Goal: Find specific page/section: Find specific page/section

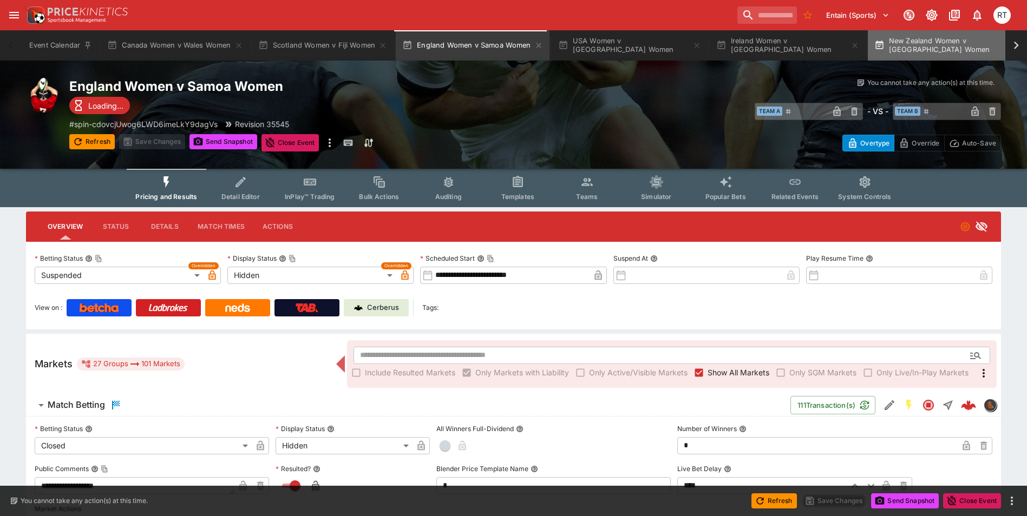
click at [920, 45] on button "New Zealand Women v [GEOGRAPHIC_DATA] Women" at bounding box center [946, 45] width 156 height 30
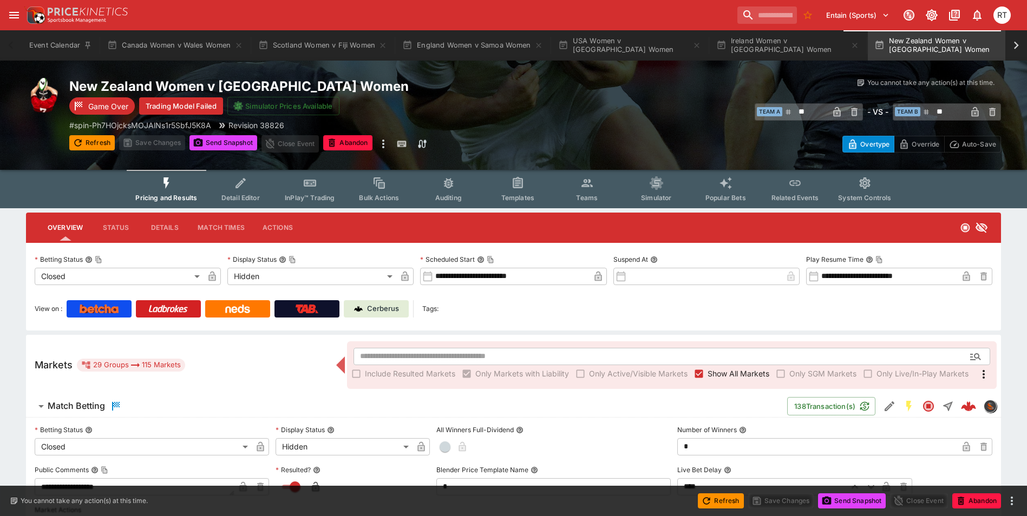
click at [1015, 48] on icon at bounding box center [1016, 45] width 15 height 15
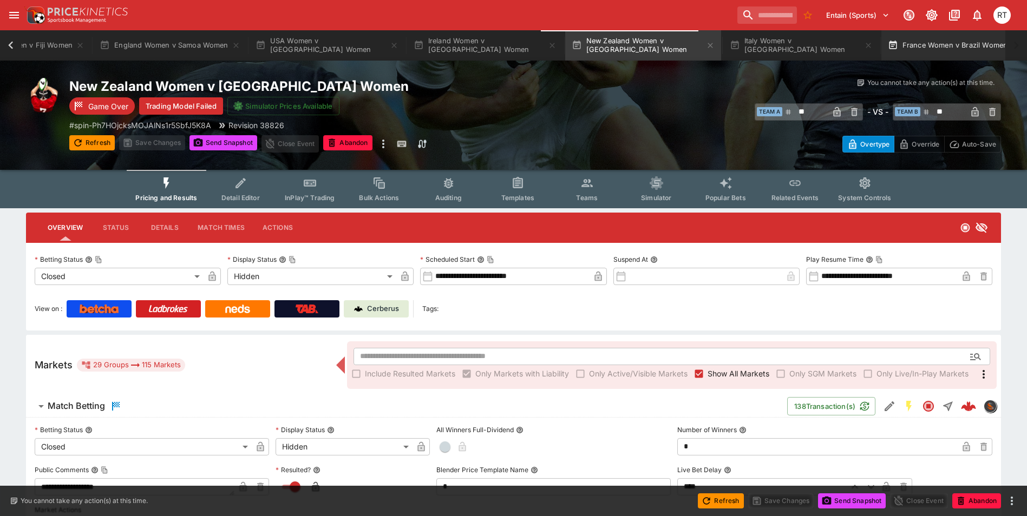
click at [918, 56] on button "France Women v Brazil Women" at bounding box center [953, 45] width 145 height 30
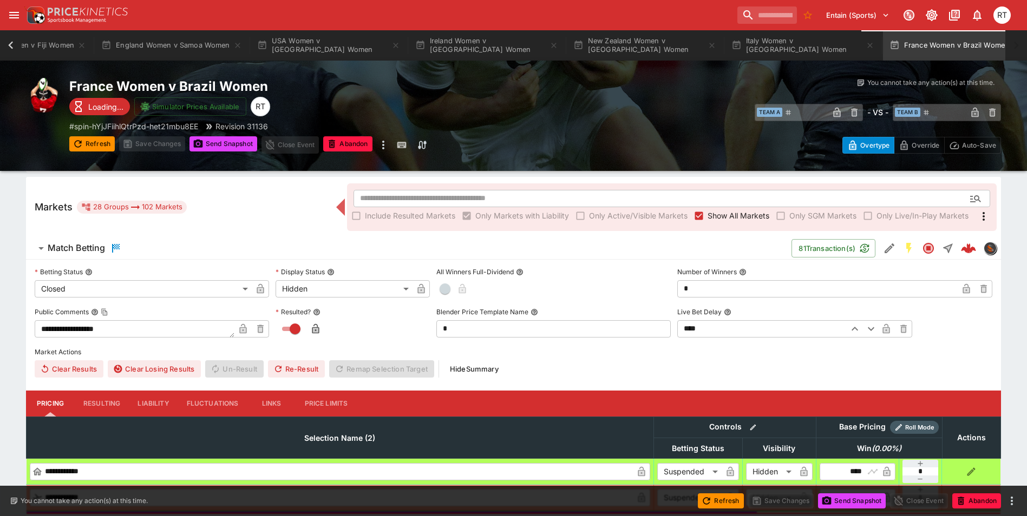
scroll to position [162, 0]
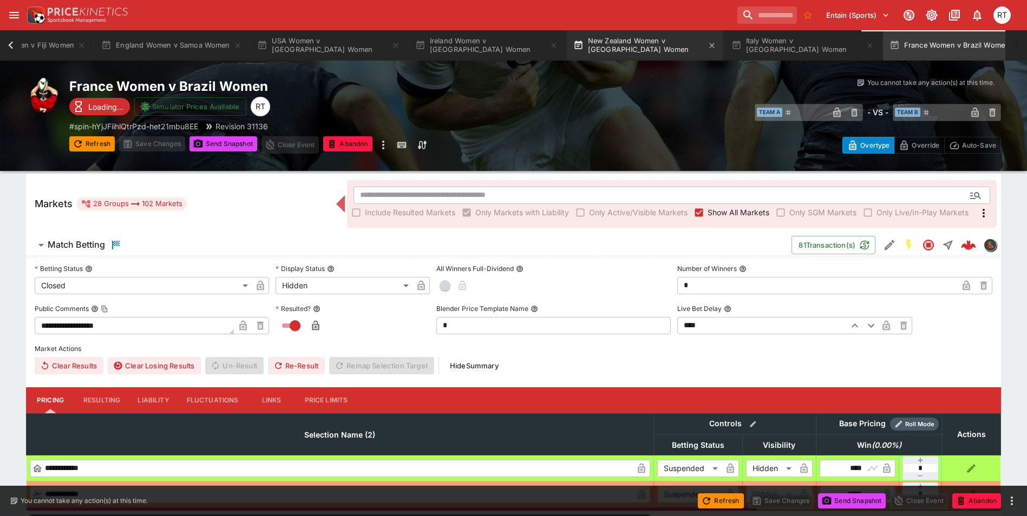
click at [626, 42] on button "New Zealand Women v [GEOGRAPHIC_DATA] Women" at bounding box center [645, 45] width 156 height 30
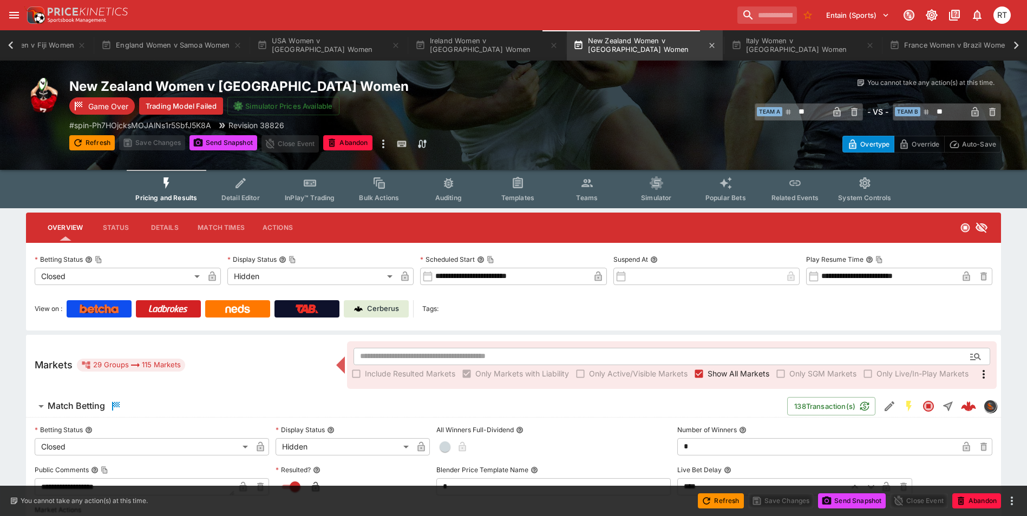
scroll to position [0, 295]
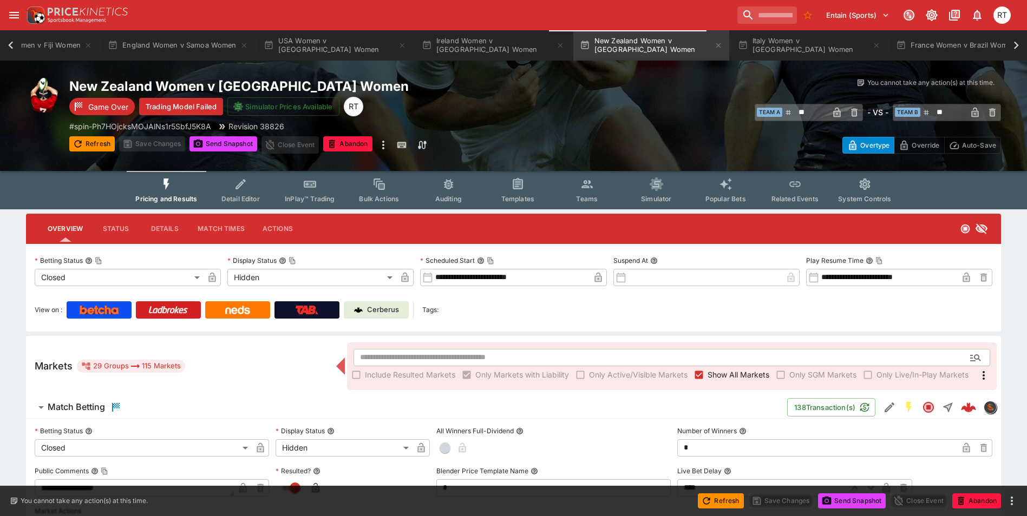
click at [383, 315] on p "Cerberus" at bounding box center [383, 310] width 32 height 11
click at [932, 47] on button "France Women v Brazil Women" at bounding box center [961, 45] width 145 height 30
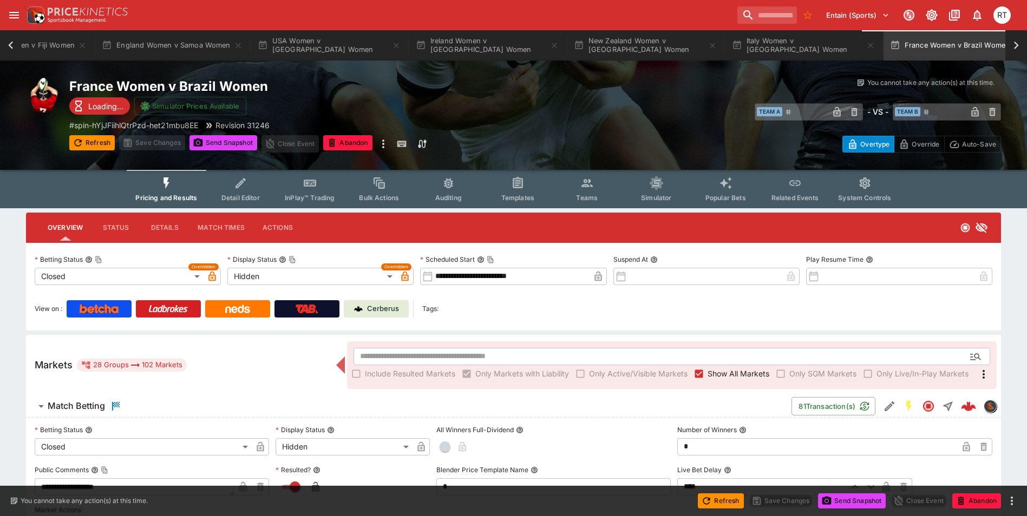
scroll to position [0, 301]
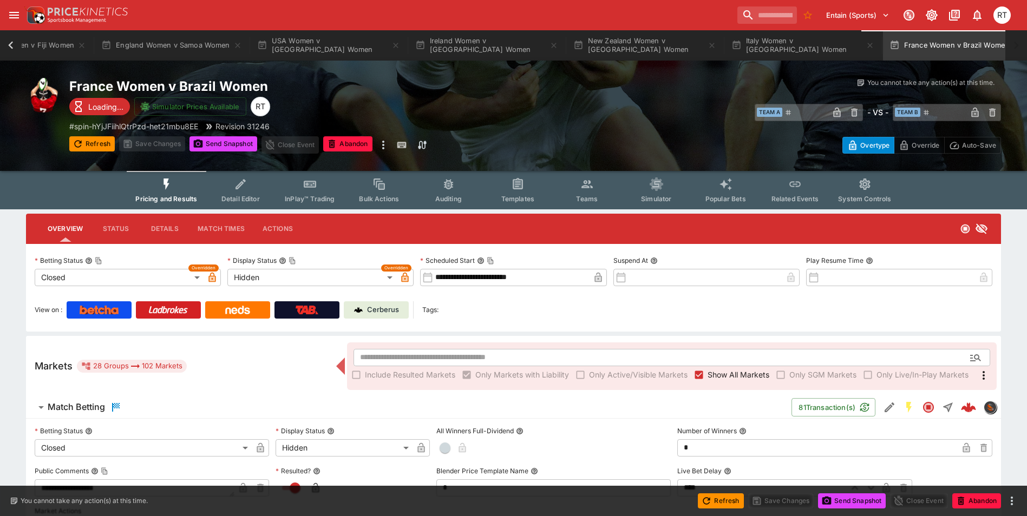
click at [375, 309] on p "Cerberus" at bounding box center [383, 310] width 32 height 11
click at [739, 43] on button "Italy Women v [GEOGRAPHIC_DATA] Women" at bounding box center [803, 45] width 156 height 30
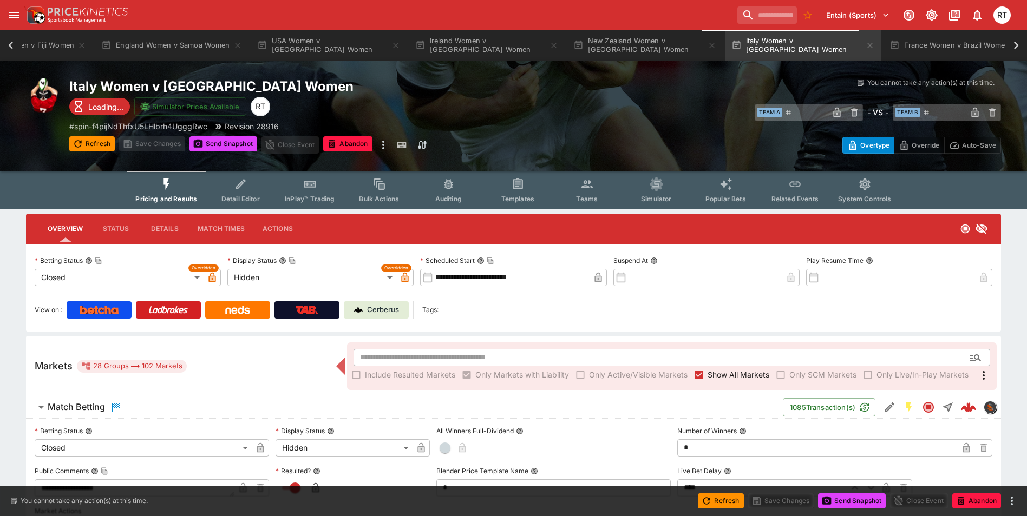
scroll to position [0, 295]
click at [375, 308] on p "Cerberus" at bounding box center [383, 310] width 32 height 11
click at [612, 45] on button "New Zealand Women v [GEOGRAPHIC_DATA] Women" at bounding box center [651, 45] width 156 height 30
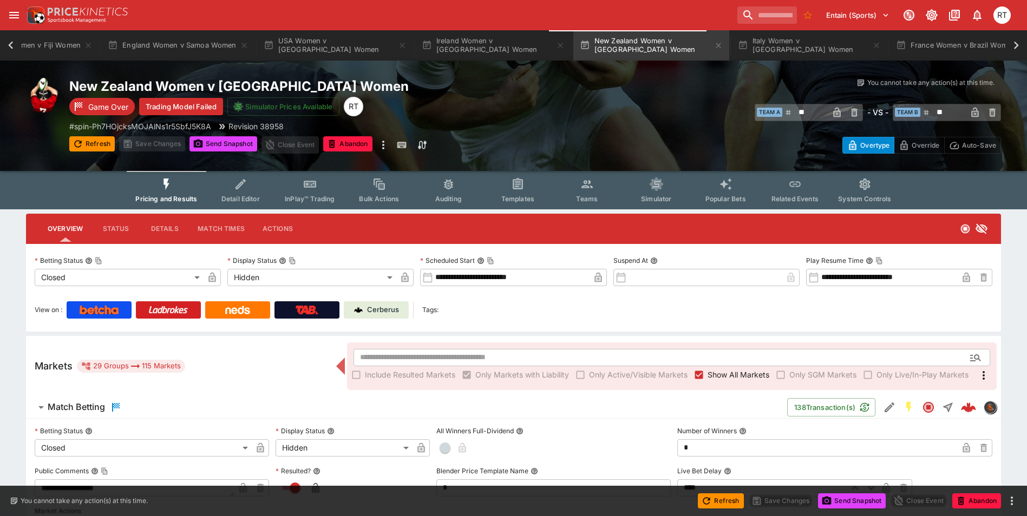
click at [396, 308] on p "Cerberus" at bounding box center [383, 310] width 32 height 11
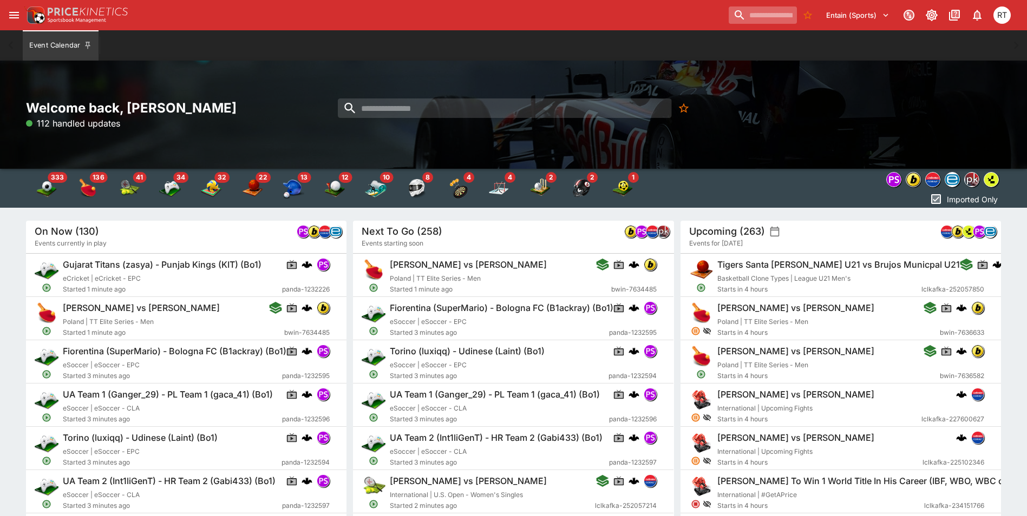
click at [746, 17] on input "search" at bounding box center [763, 14] width 68 height 17
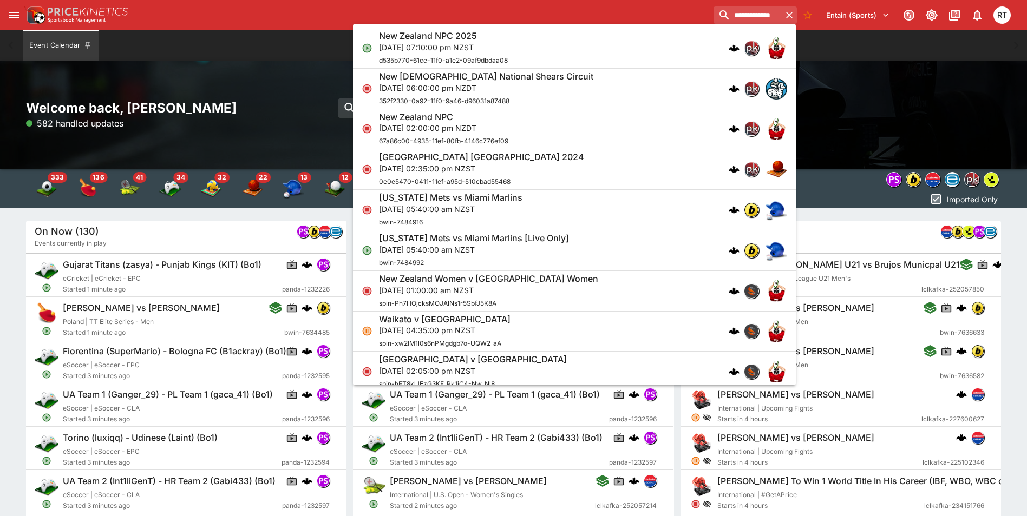
type input "**********"
click at [508, 50] on p "Thu, 4 Sept 2025, 07:10:00 pm NZST" at bounding box center [443, 47] width 129 height 11
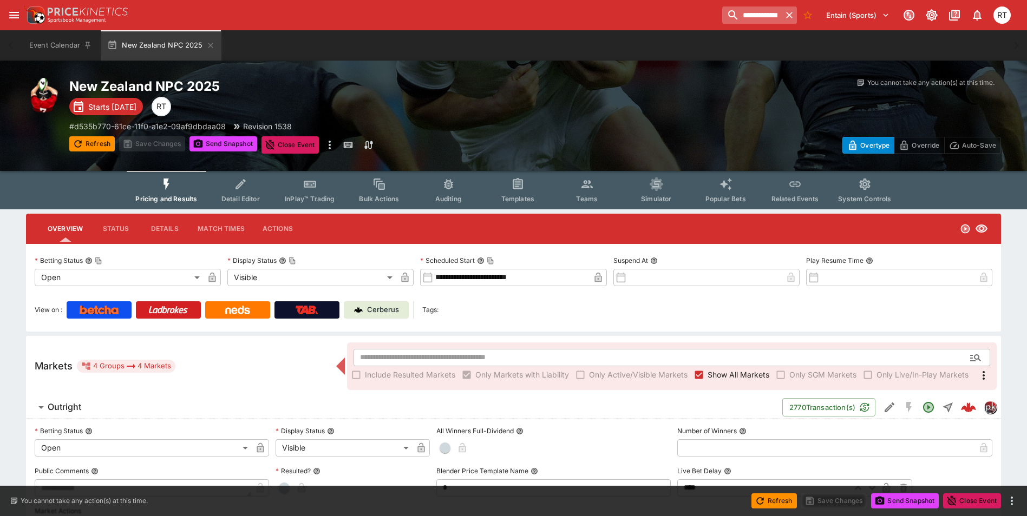
click at [788, 17] on icon "button" at bounding box center [789, 15] width 11 height 11
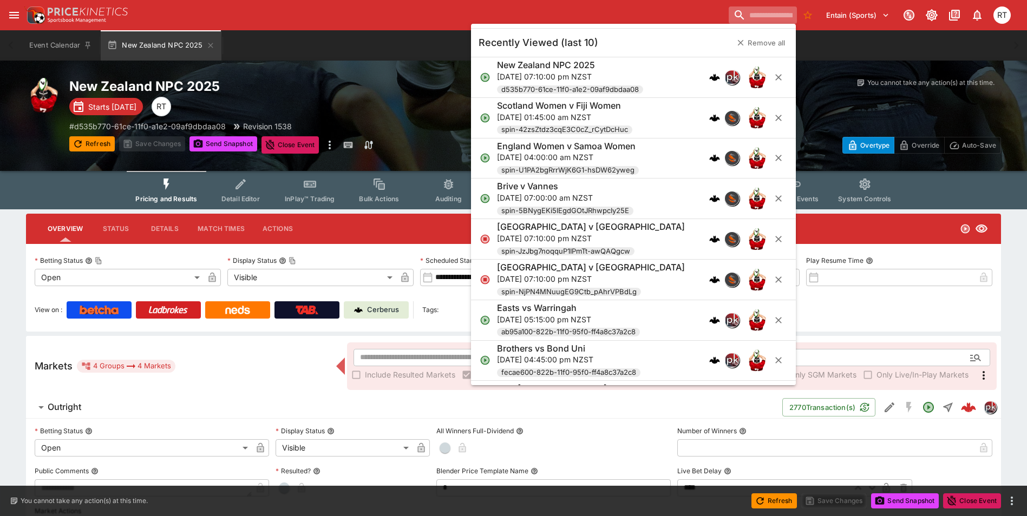
click at [767, 16] on input "search" at bounding box center [763, 14] width 68 height 17
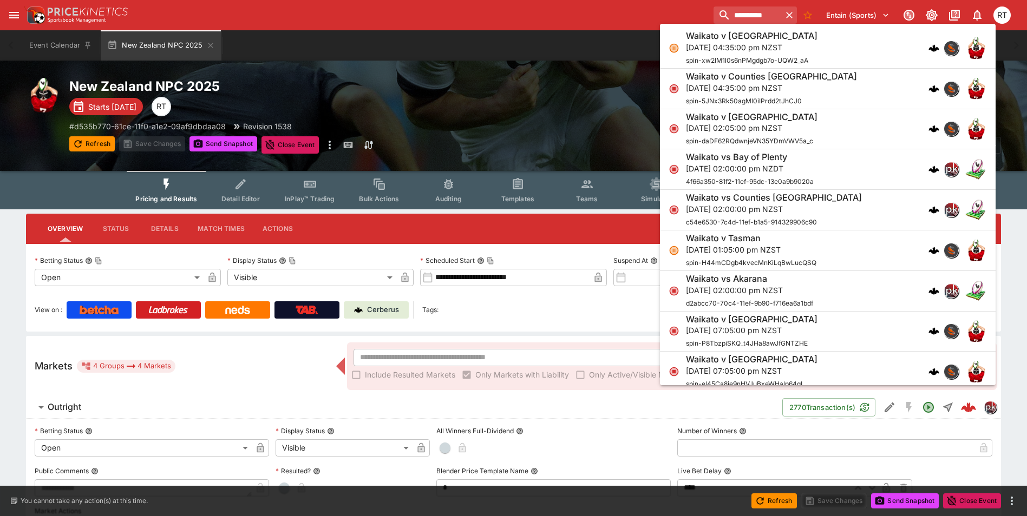
type input "*********"
click at [761, 43] on p "Sun, 31 Aug 2025, 04:35:00 pm NZST" at bounding box center [752, 47] width 132 height 11
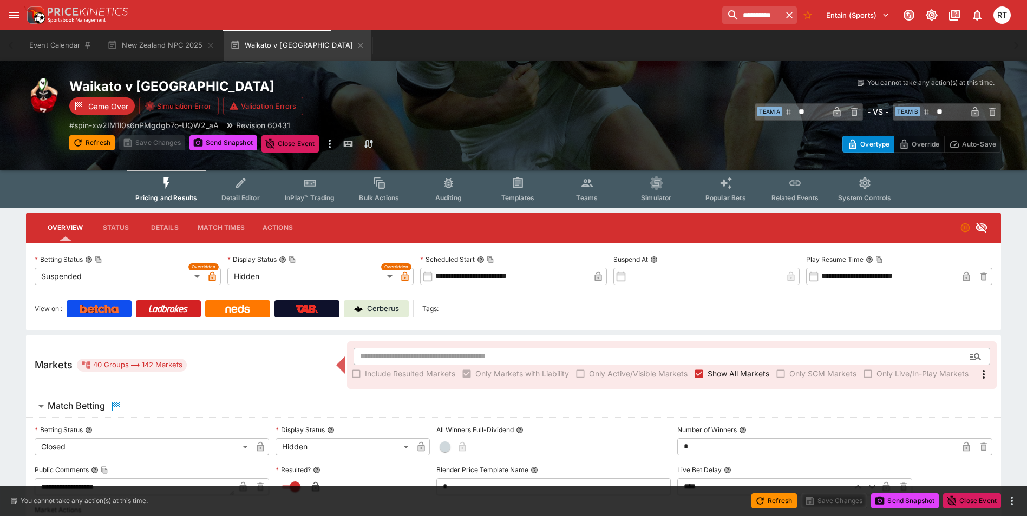
type input "**********"
type input "******"
type input "**********"
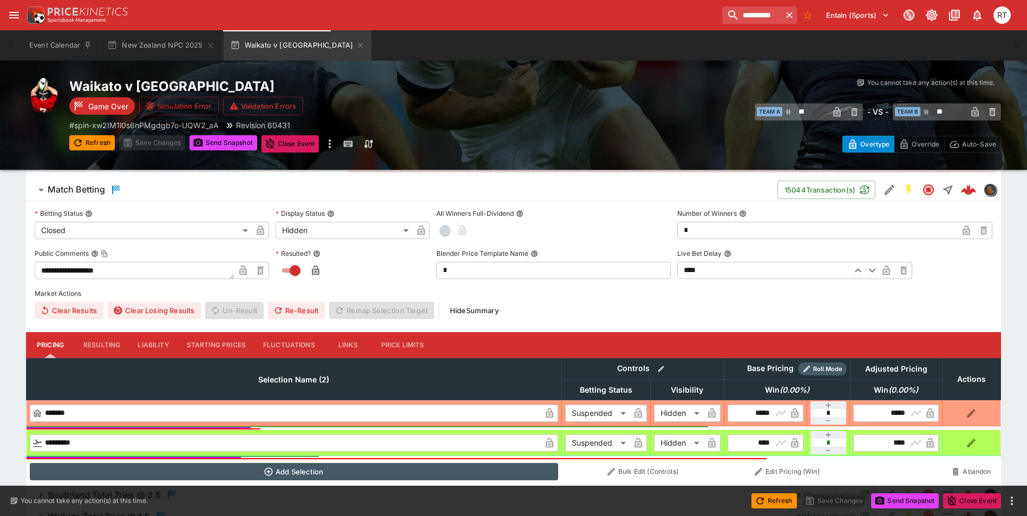
scroll to position [218, 0]
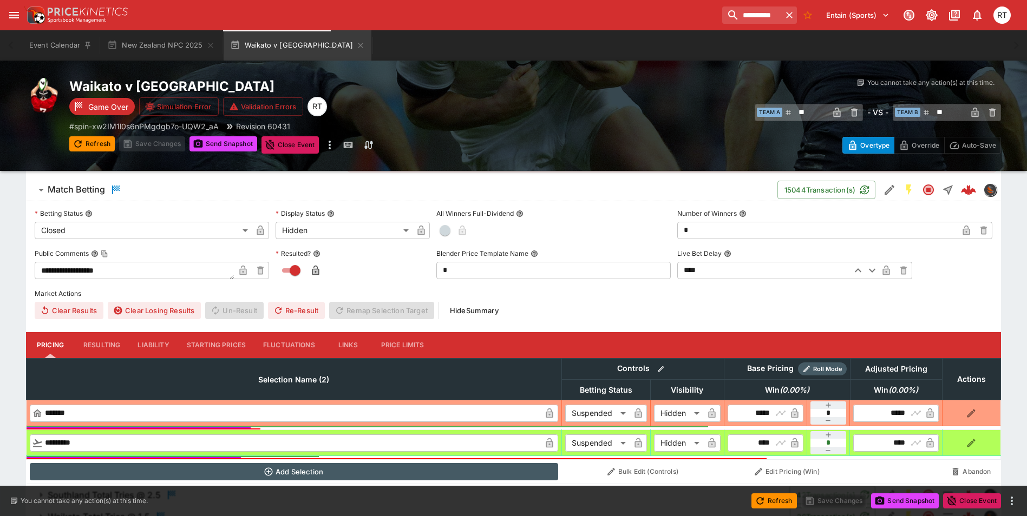
click at [96, 347] on button "Resulting" at bounding box center [102, 345] width 54 height 26
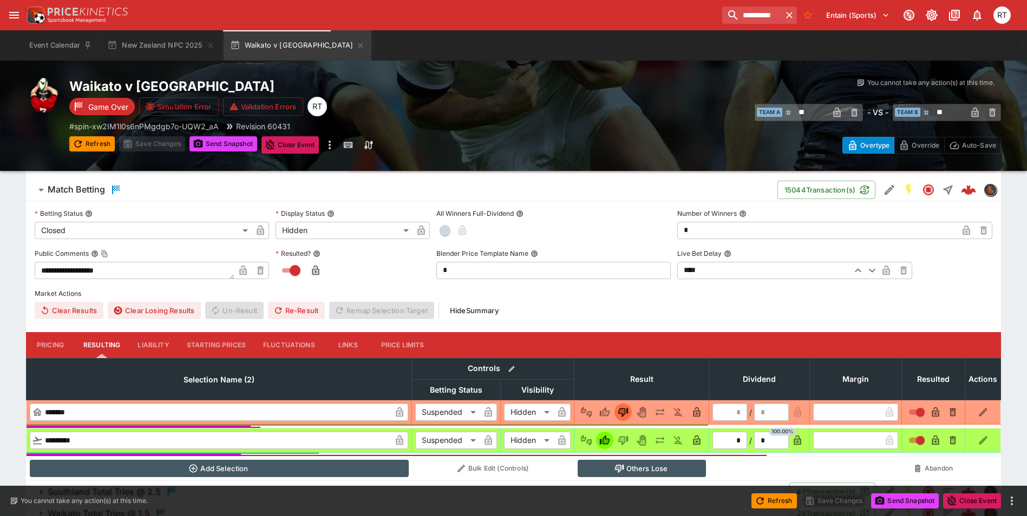
click at [145, 345] on button "Liability" at bounding box center [153, 345] width 49 height 26
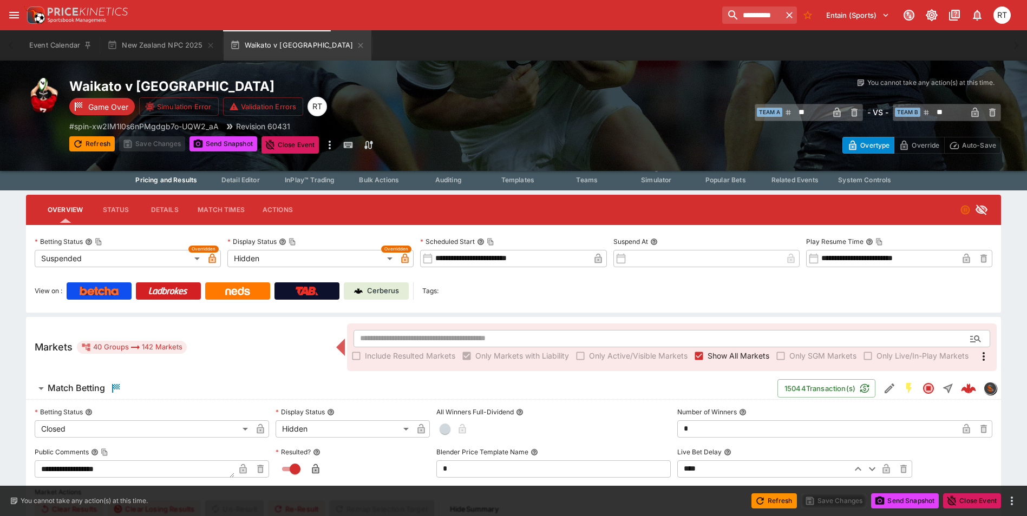
scroll to position [1, 0]
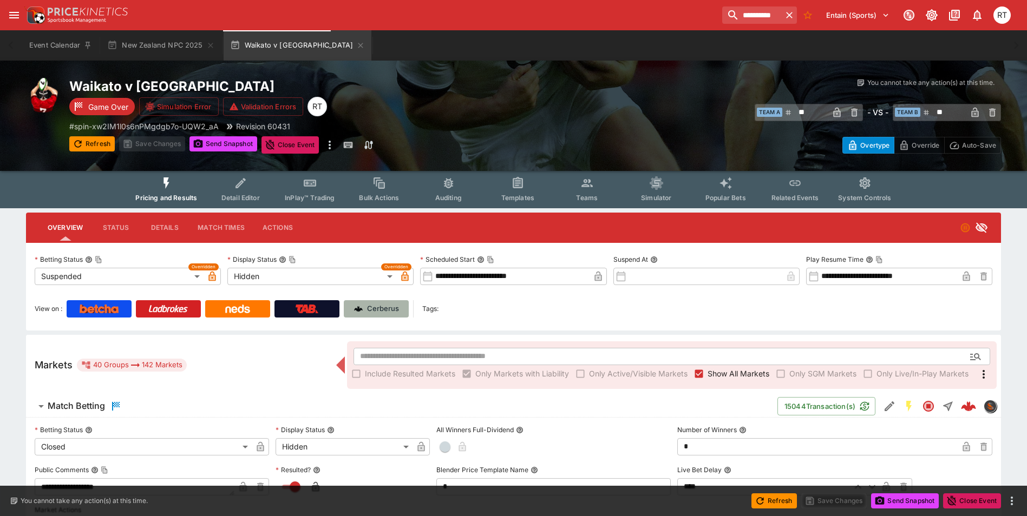
click at [383, 307] on p "Cerberus" at bounding box center [383, 309] width 32 height 11
click at [248, 195] on span "Detail Editor" at bounding box center [240, 198] width 38 height 8
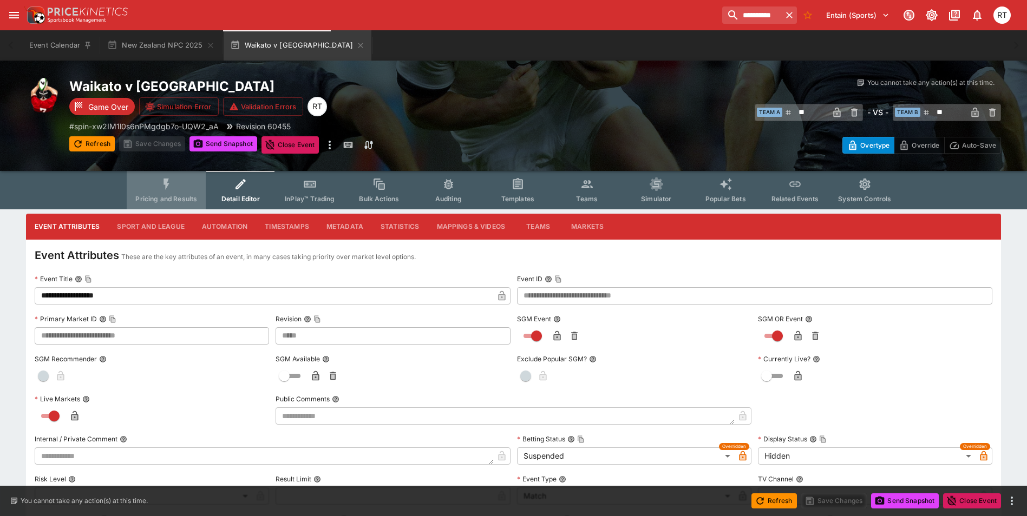
click at [180, 181] on button "Pricing and Results" at bounding box center [166, 190] width 79 height 38
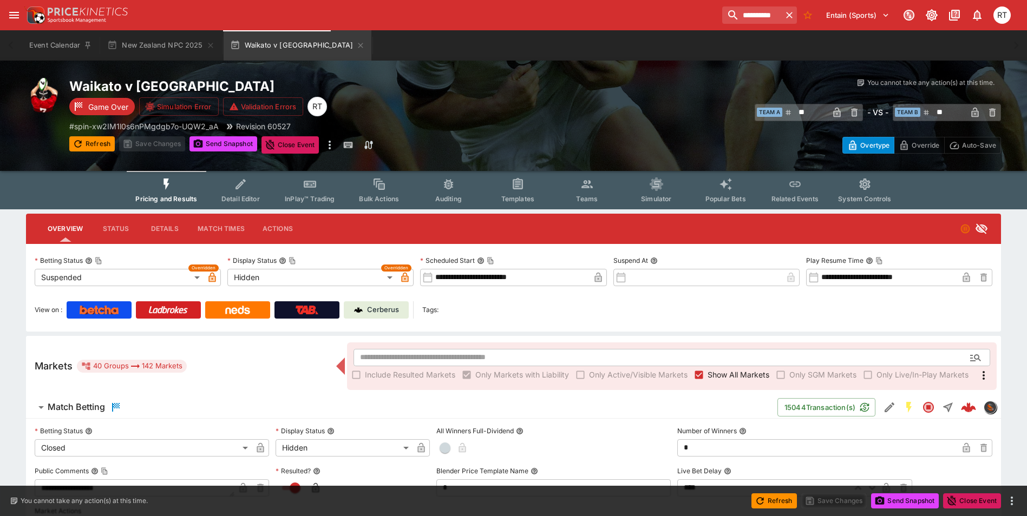
click at [387, 312] on p "Cerberus" at bounding box center [383, 310] width 32 height 11
